Goal: Task Accomplishment & Management: Use online tool/utility

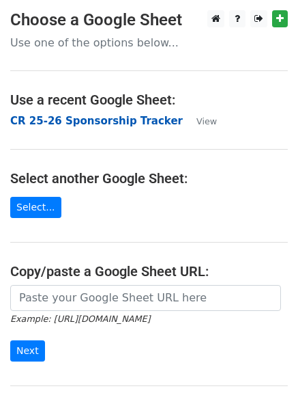
click at [122, 125] on strong "CR 25-26 Sponsorship Tracker" at bounding box center [96, 121] width 173 height 12
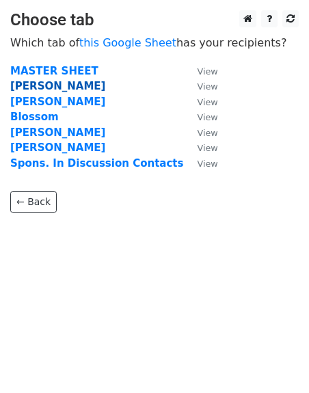
click at [16, 92] on strong "[PERSON_NAME]" at bounding box center [57, 86] width 95 height 12
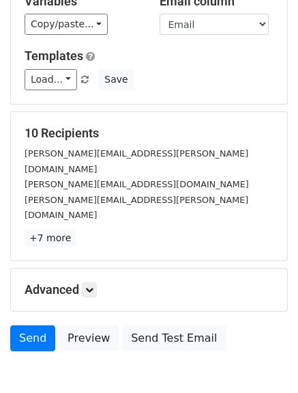
scroll to position [113, 0]
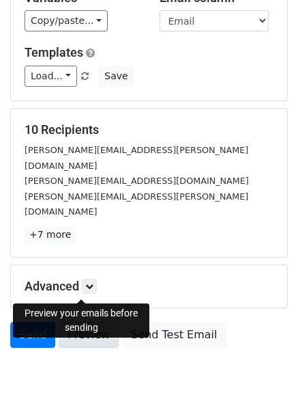
click at [97, 322] on link "Preview" at bounding box center [89, 335] width 60 height 26
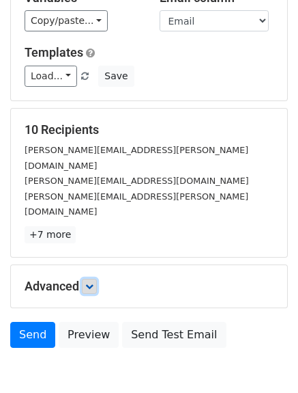
click at [85, 279] on link at bounding box center [89, 286] width 15 height 15
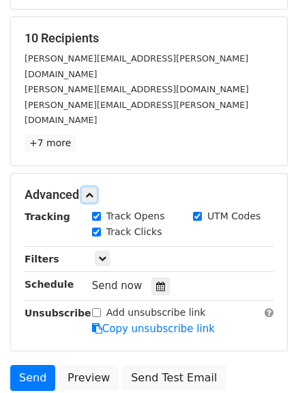
scroll to position [182, 0]
